Goal: Check status: Check status

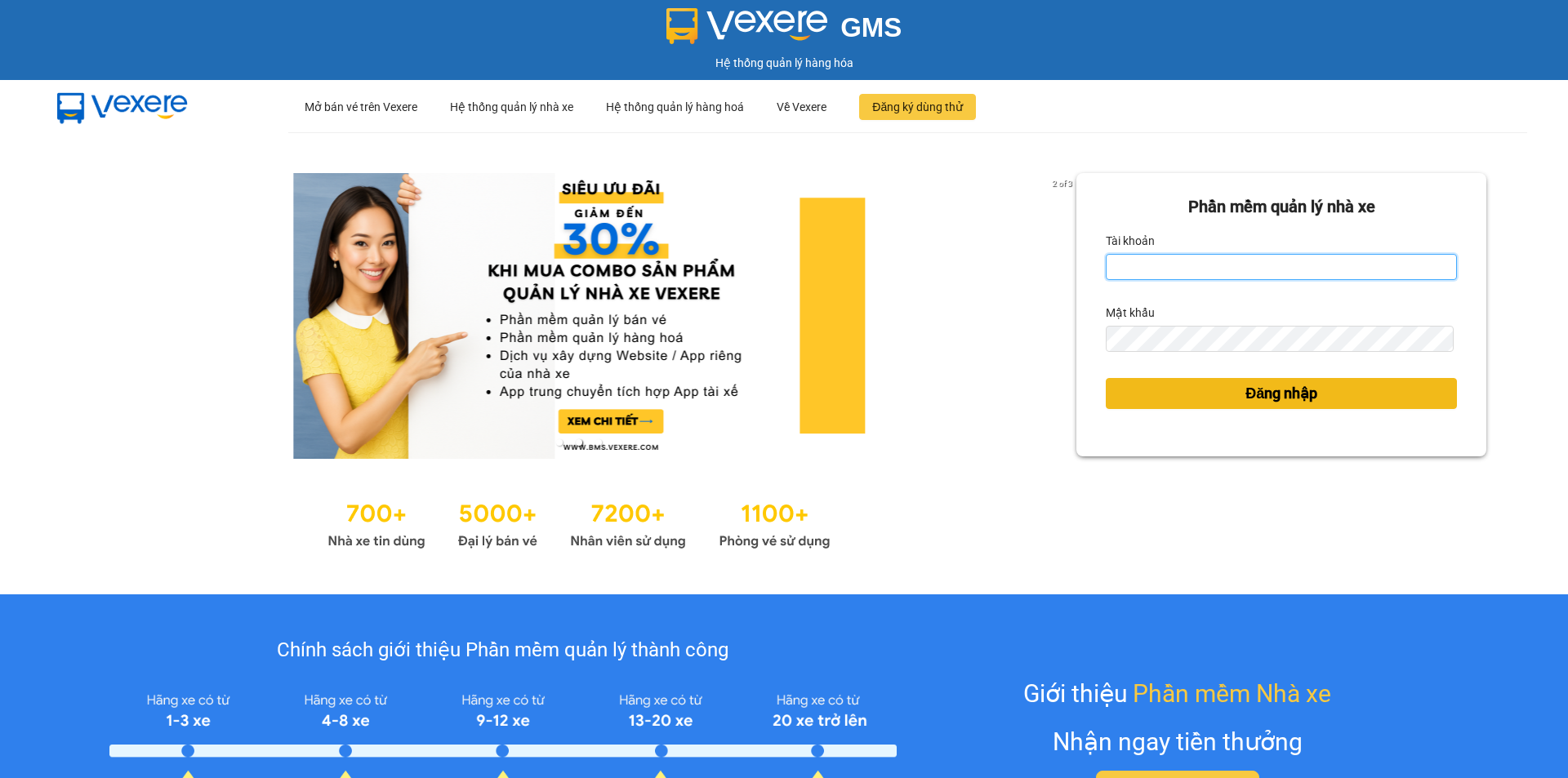
type input "ntyen.phiethoc"
click at [1177, 394] on button "Đăng nhập" at bounding box center [1281, 393] width 351 height 31
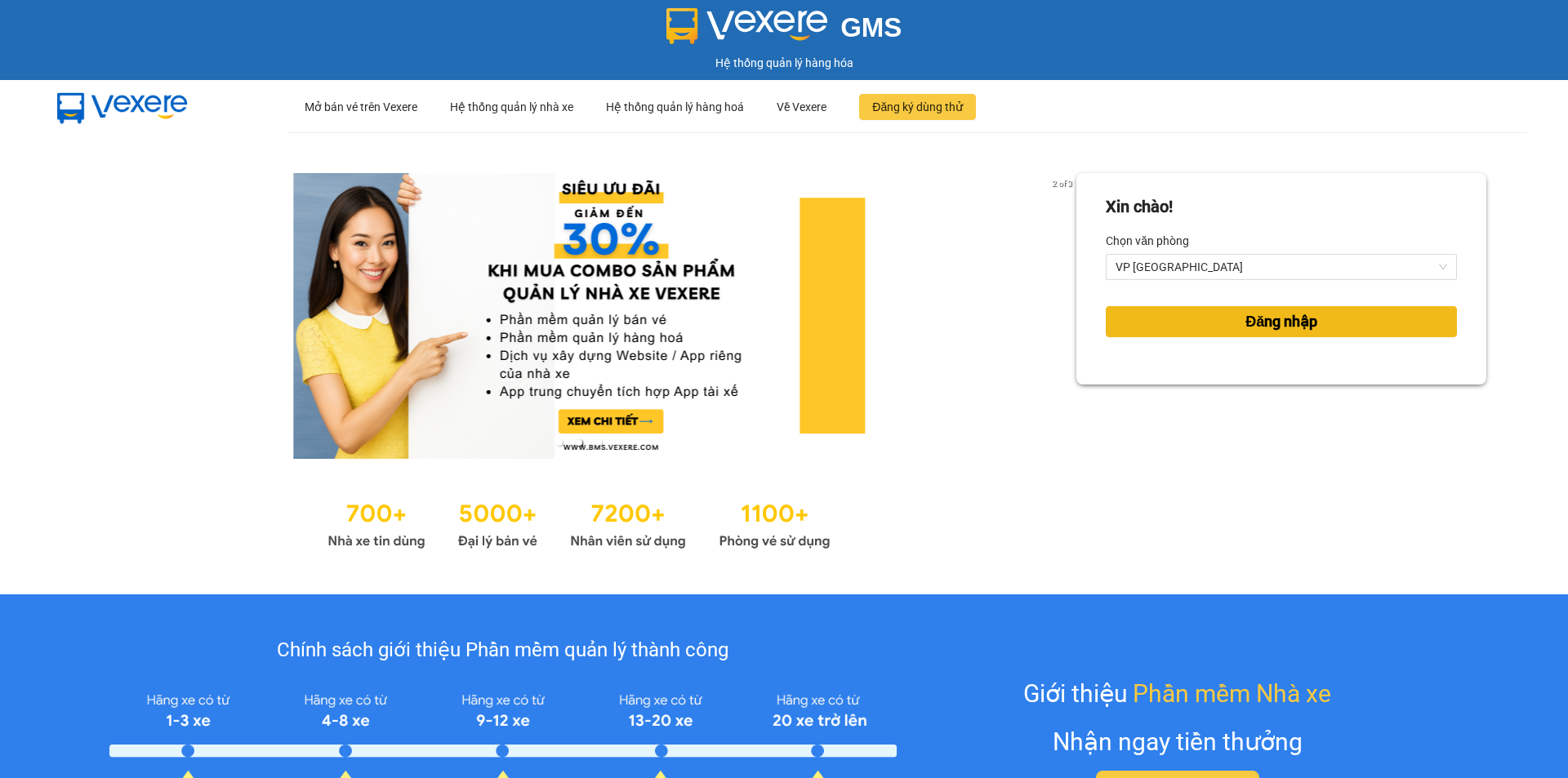
click at [1246, 325] on span "Đăng nhập" at bounding box center [1282, 321] width 72 height 23
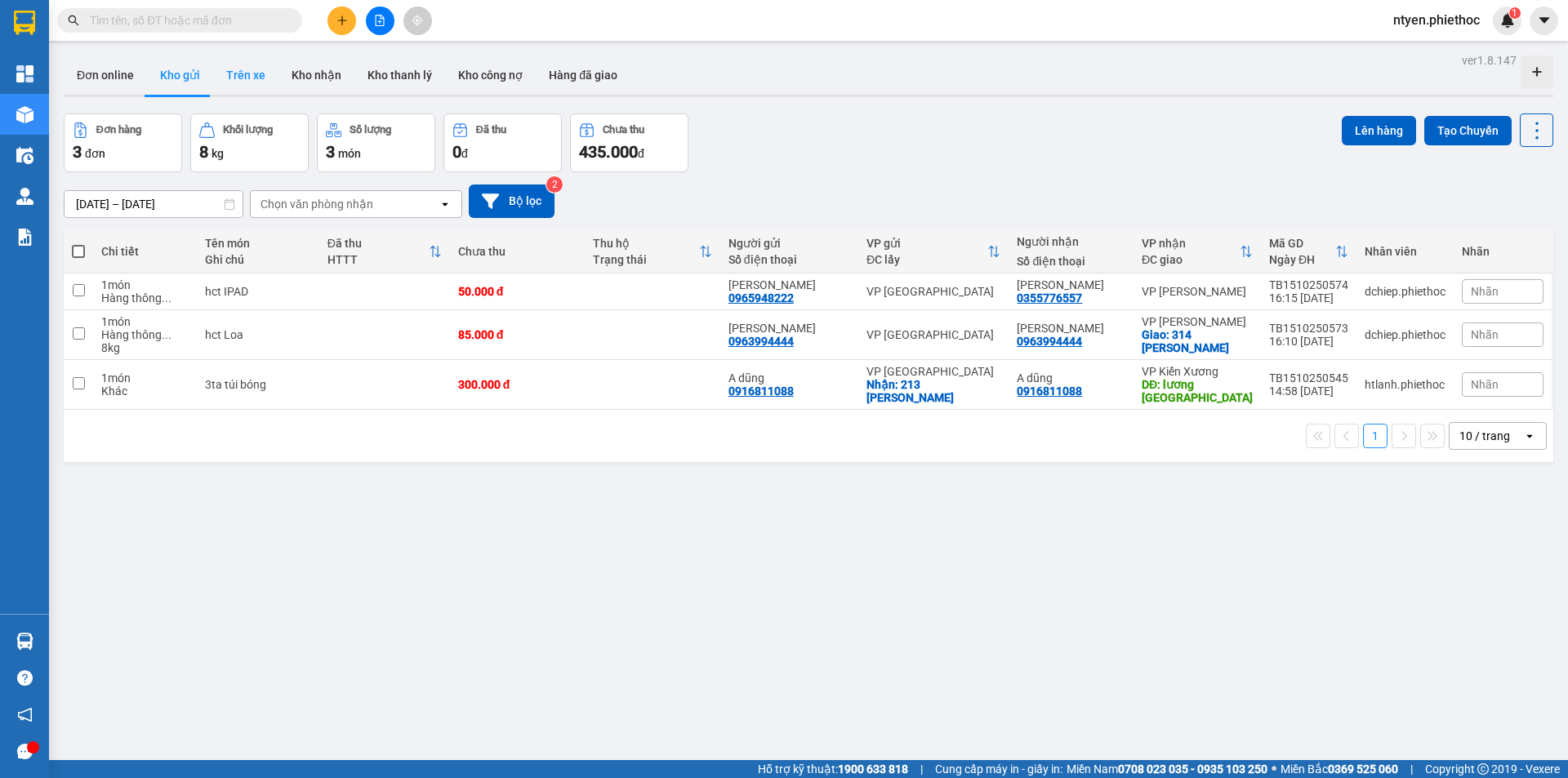
click at [241, 80] on button "Trên xe" at bounding box center [246, 75] width 66 height 39
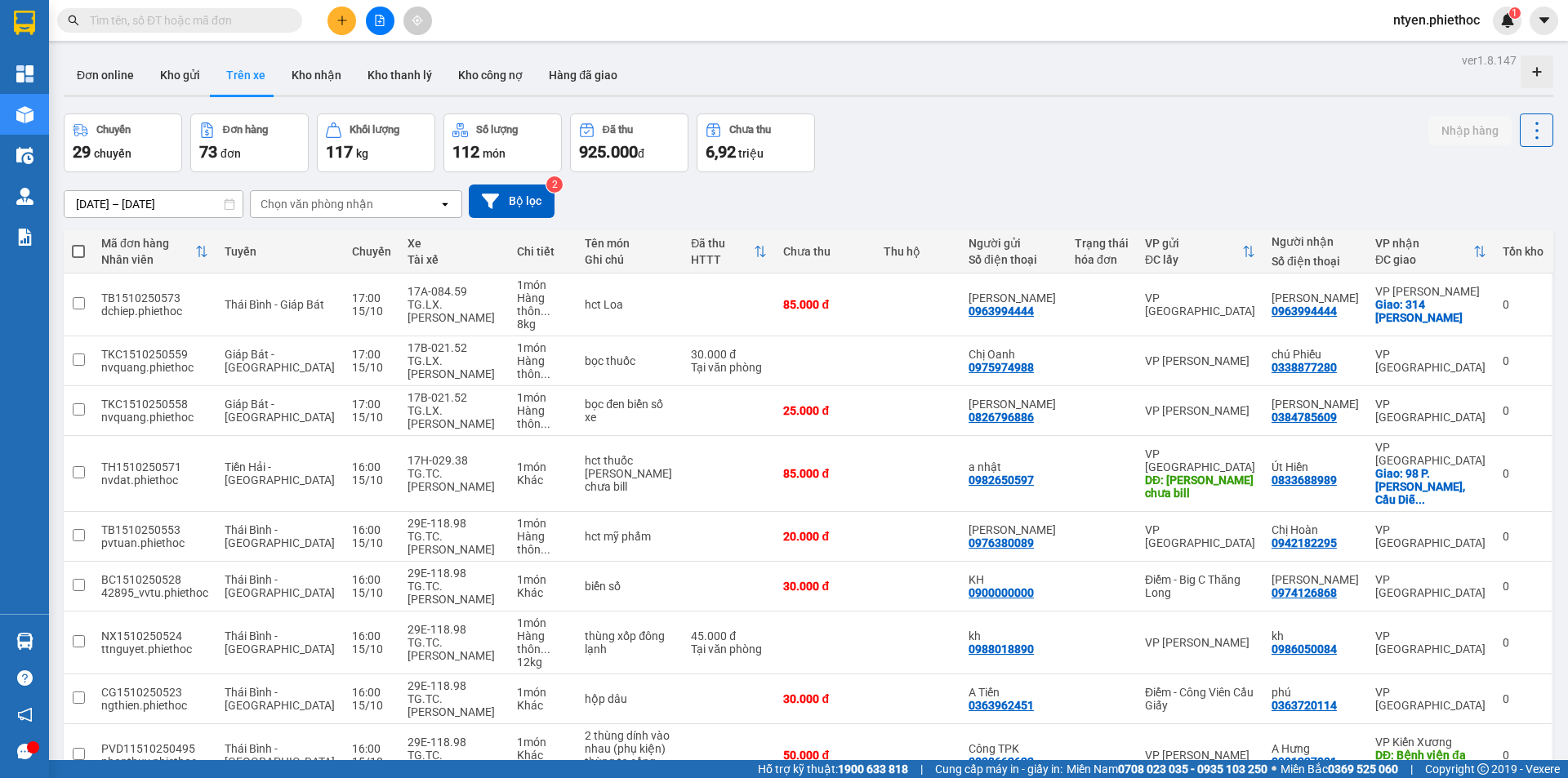
click at [181, 198] on input "[DATE] – [DATE]" at bounding box center [153, 204] width 178 height 26
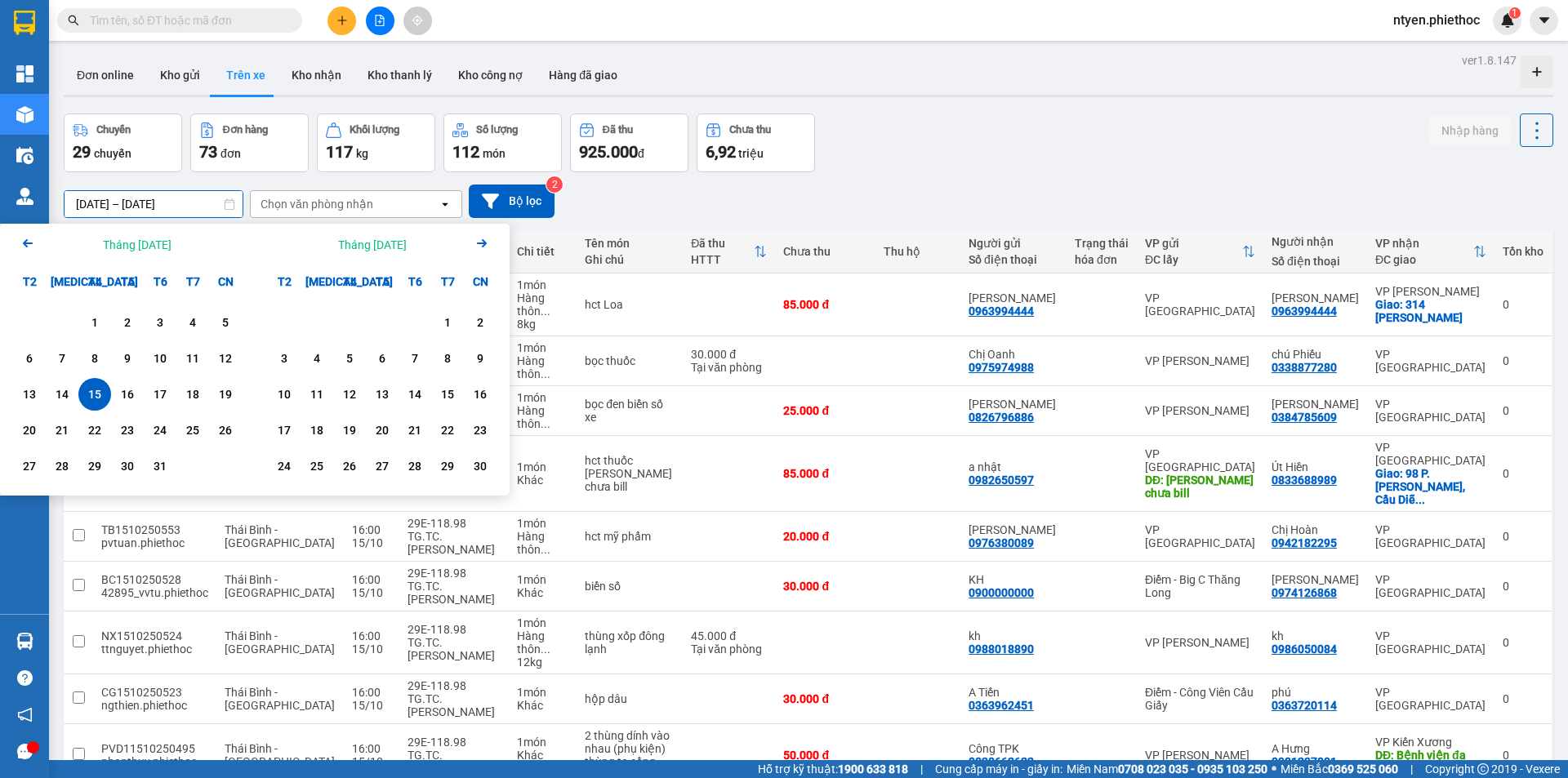
click at [27, 246] on icon "Previous month." at bounding box center [28, 243] width 10 height 8
click at [228, 321] on div "1" at bounding box center [225, 323] width 23 height 20
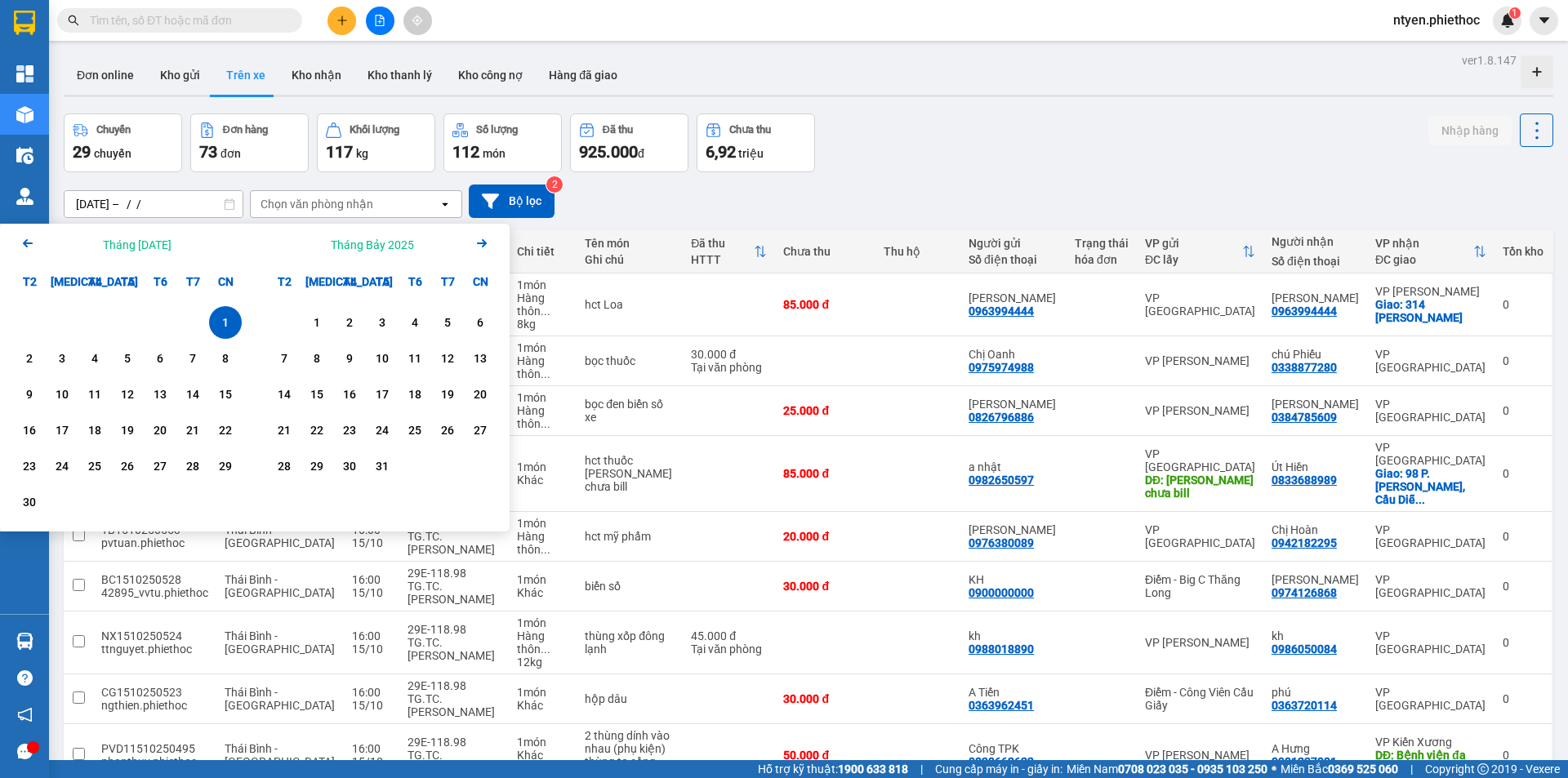
click at [484, 245] on icon "Next month." at bounding box center [482, 243] width 10 height 8
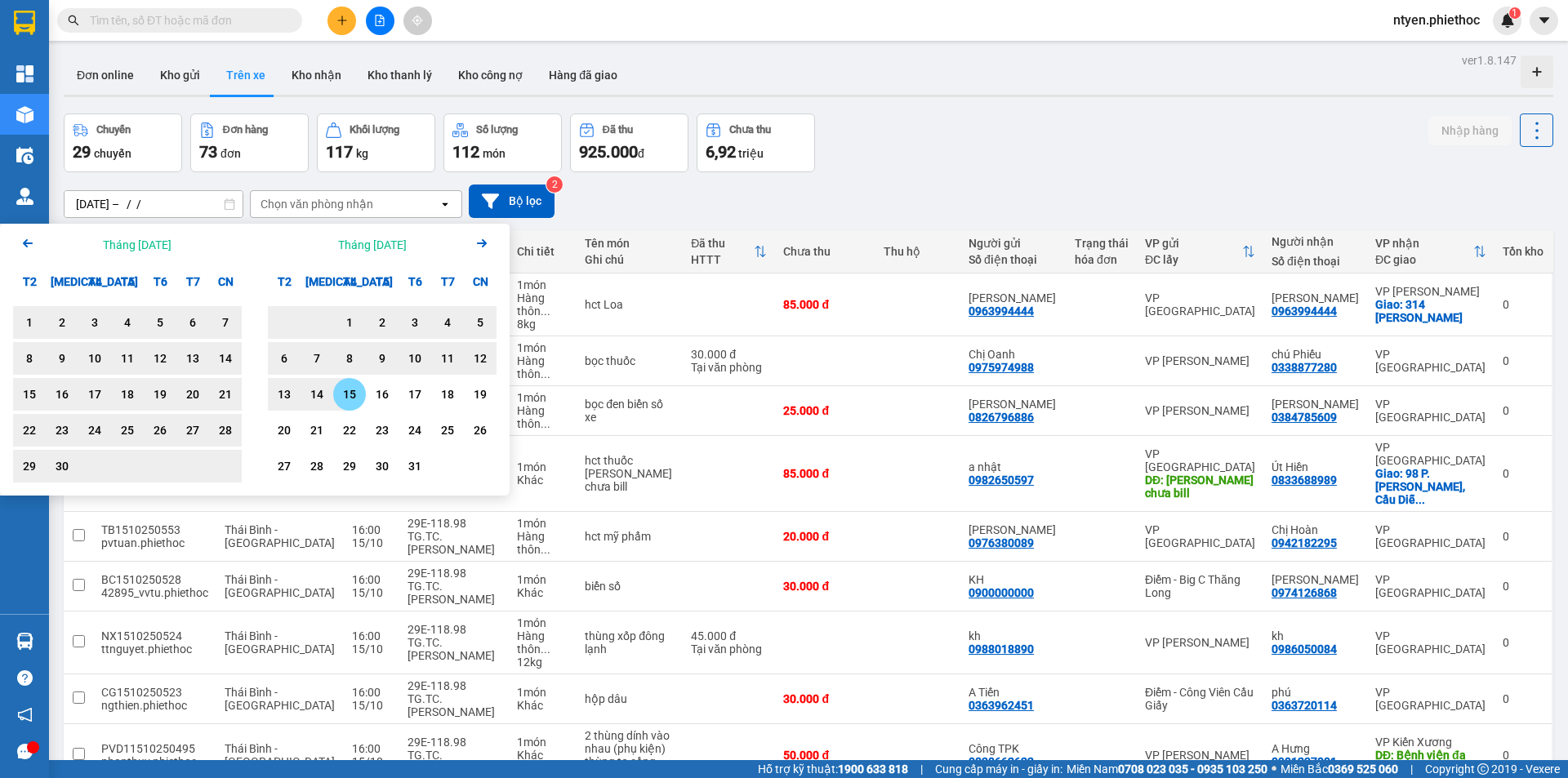
click at [352, 395] on div "15" at bounding box center [349, 394] width 23 height 20
type input "[DATE] – [DATE]"
